Goal: Check status: Check status

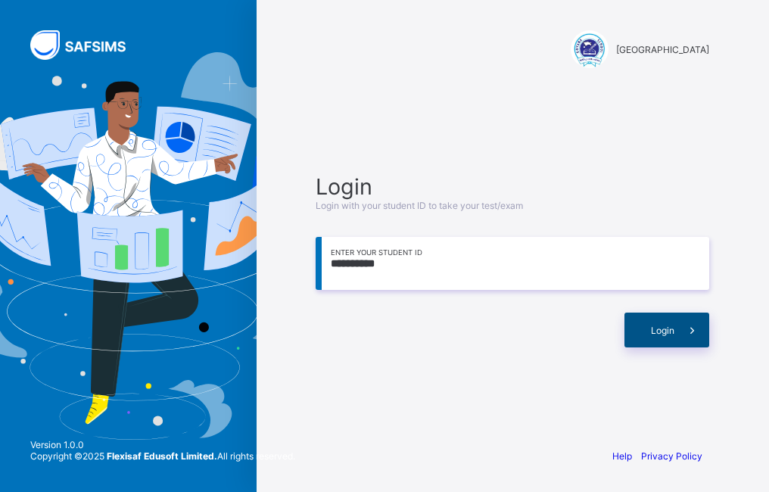
type input "**********"
click at [654, 340] on div "Login" at bounding box center [667, 330] width 85 height 35
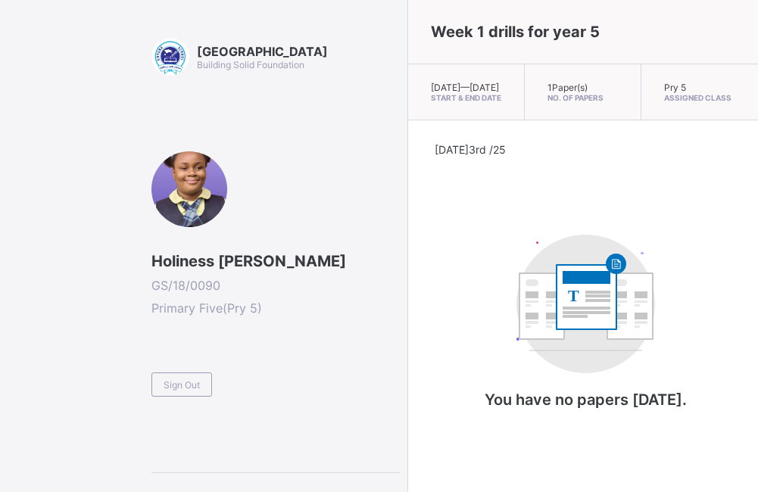
click at [466, 83] on span "Thu, Sep 18th 2025 — Mon, Sep 22nd 2025" at bounding box center [465, 87] width 68 height 11
click at [216, 170] on div at bounding box center [189, 189] width 76 height 76
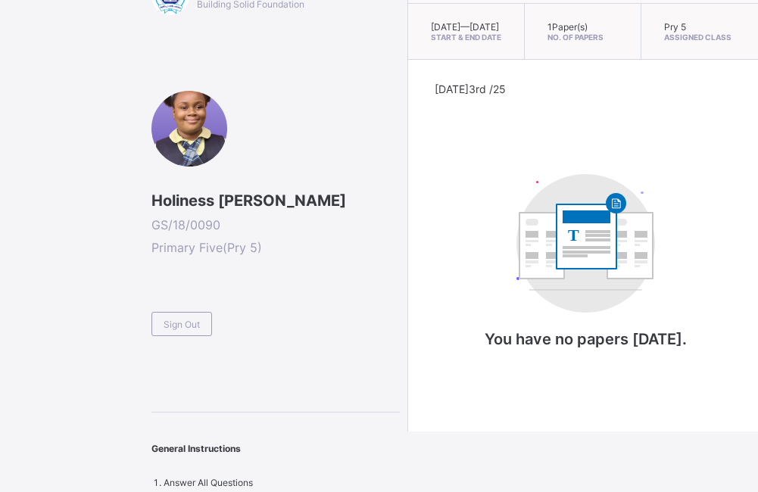
scroll to position [64, 0]
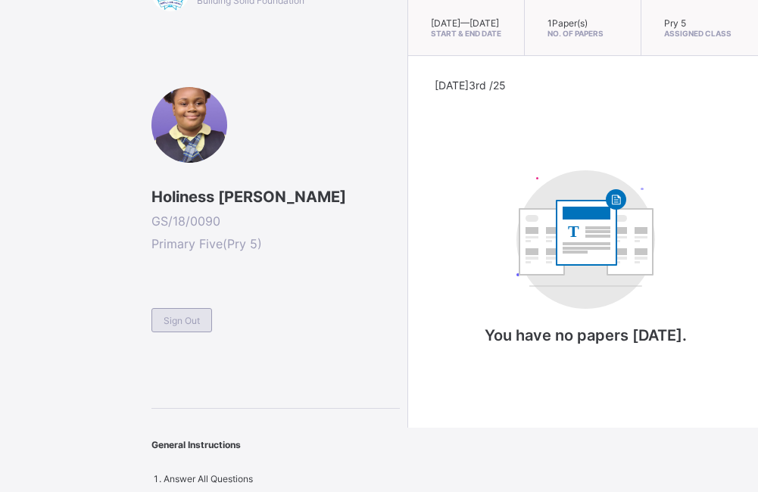
click at [172, 310] on div "Sign Out" at bounding box center [181, 320] width 61 height 24
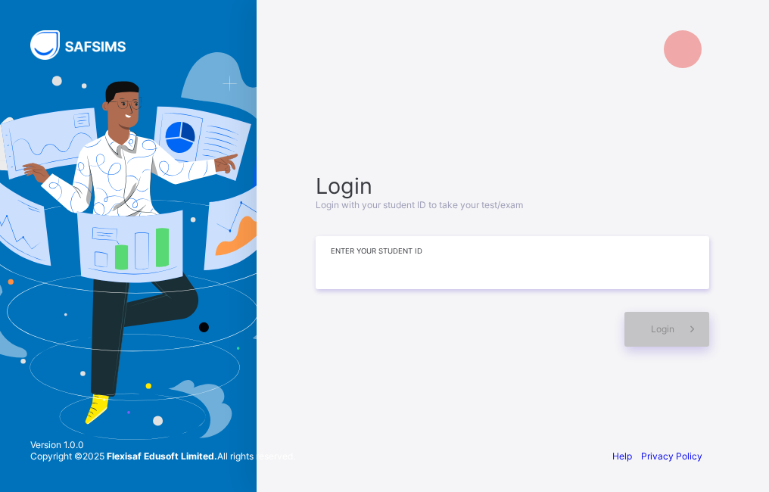
click at [320, 272] on input at bounding box center [513, 262] width 394 height 53
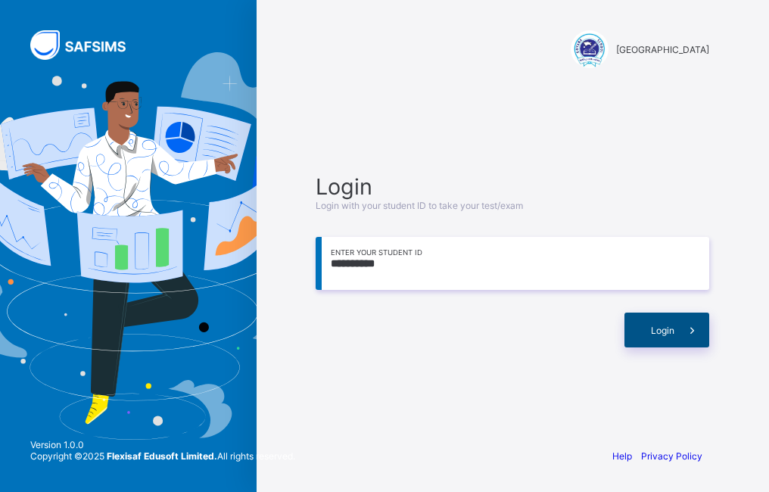
type input "**********"
click at [643, 321] on div "Login" at bounding box center [667, 330] width 85 height 35
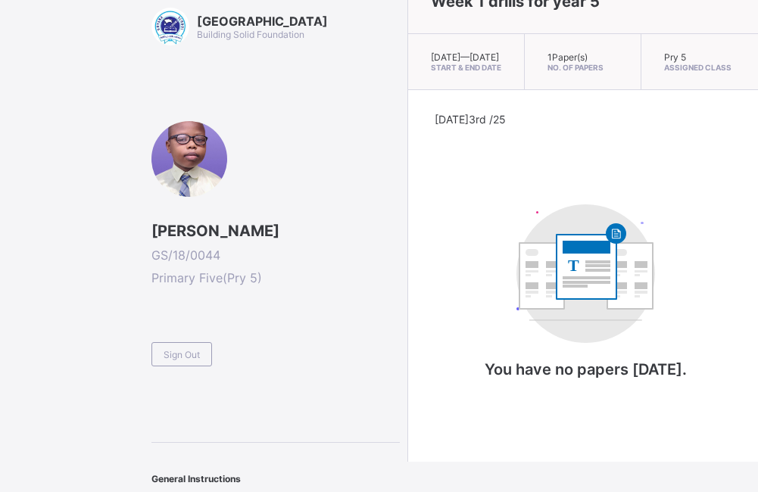
scroll to position [83, 0]
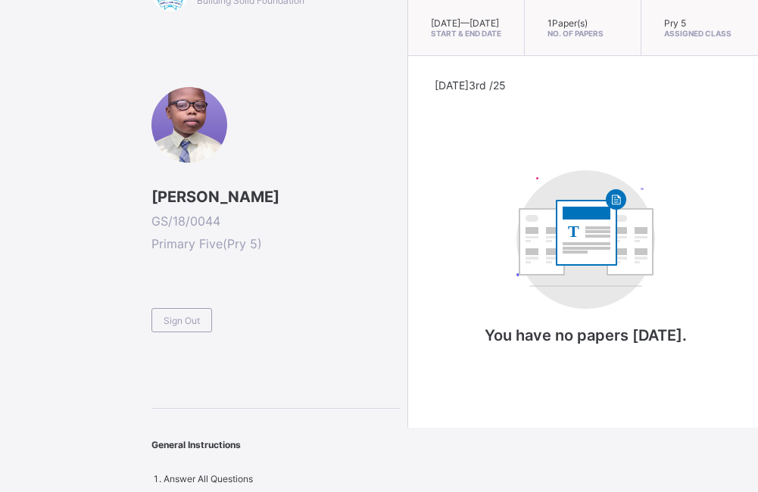
click at [708, 30] on div "Pry 5 Assigned Class" at bounding box center [699, 28] width 117 height 56
click at [441, 84] on span "Today 3rd /25" at bounding box center [470, 85] width 71 height 13
click at [600, 62] on div "Today 3rd /25 T You have no papers today." at bounding box center [583, 226] width 350 height 341
drag, startPoint x: 640, startPoint y: 76, endPoint x: 660, endPoint y: 80, distance: 20.0
click at [653, 79] on div "Today 3rd /25 T You have no papers today." at bounding box center [583, 226] width 350 height 341
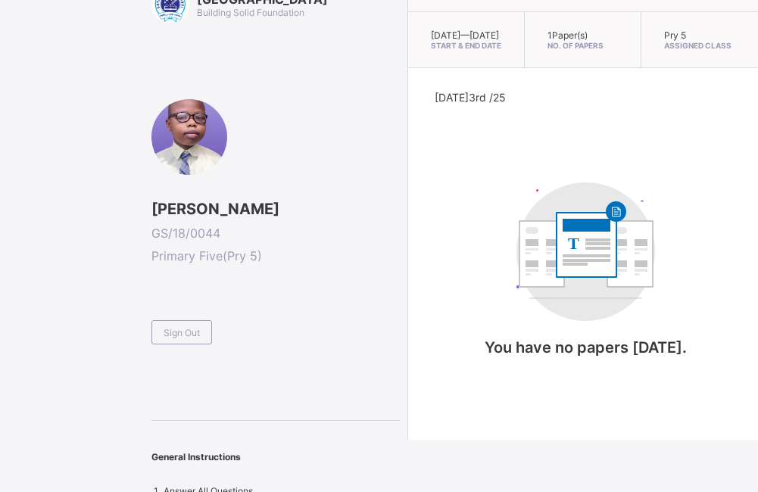
scroll to position [0, 0]
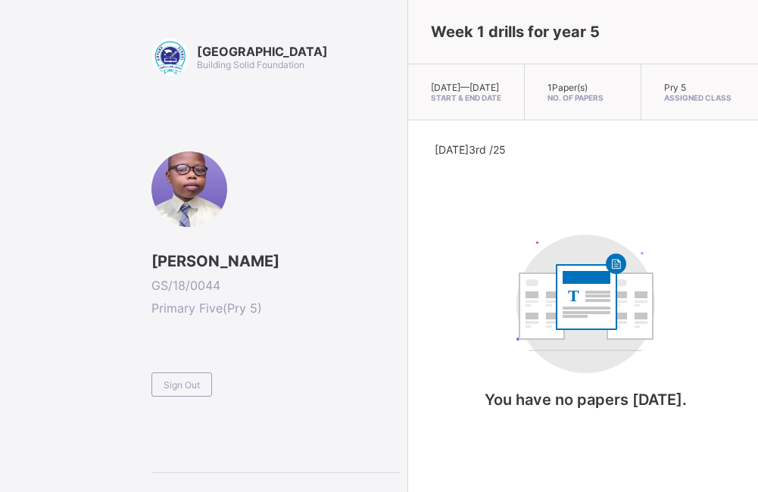
click at [568, 105] on div "1 Paper(s) No. of Papers" at bounding box center [583, 92] width 117 height 56
click at [575, 89] on div "1 Paper(s) No. of Papers" at bounding box center [583, 92] width 117 height 56
click at [552, 88] on span "1 Paper(s)" at bounding box center [567, 87] width 40 height 11
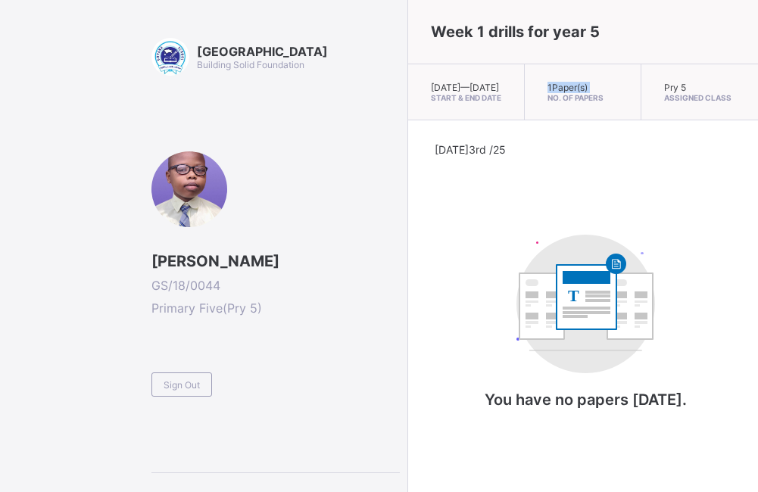
click at [552, 88] on span "1 Paper(s)" at bounding box center [567, 87] width 40 height 11
drag, startPoint x: 552, startPoint y: 88, endPoint x: 549, endPoint y: 98, distance: 11.0
click at [549, 98] on div "1 Paper(s) No. of Papers" at bounding box center [583, 92] width 117 height 56
drag, startPoint x: 549, startPoint y: 98, endPoint x: 589, endPoint y: 167, distance: 79.1
click at [589, 167] on div "Today 3rd /25" at bounding box center [583, 168] width 297 height 51
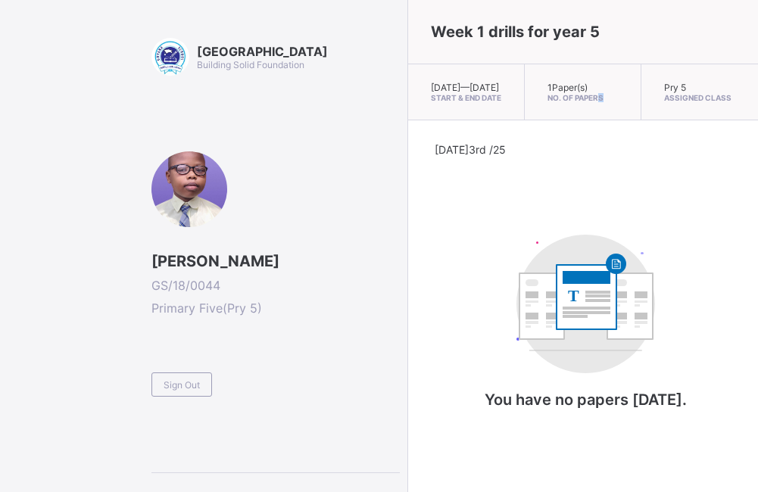
click at [582, 100] on span "No. of Papers" at bounding box center [582, 97] width 70 height 9
drag, startPoint x: 582, startPoint y: 100, endPoint x: 578, endPoint y: 133, distance: 33.5
click at [578, 120] on div "1 Paper(s) No. of Papers" at bounding box center [583, 92] width 117 height 56
